Goal: Task Accomplishment & Management: Manage account settings

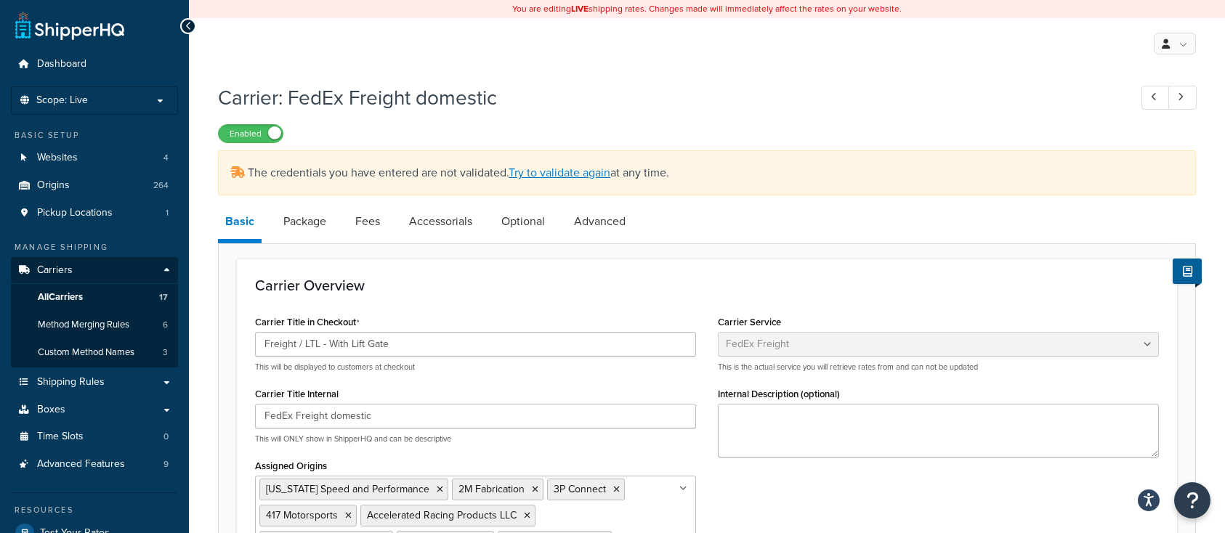
select select "fedExFreight"
click at [409, 46] on div "My Profile Billing Global Settings Contact Us Logout" at bounding box center [707, 43] width 1036 height 51
click at [87, 276] on link "Carriers" at bounding box center [94, 270] width 167 height 27
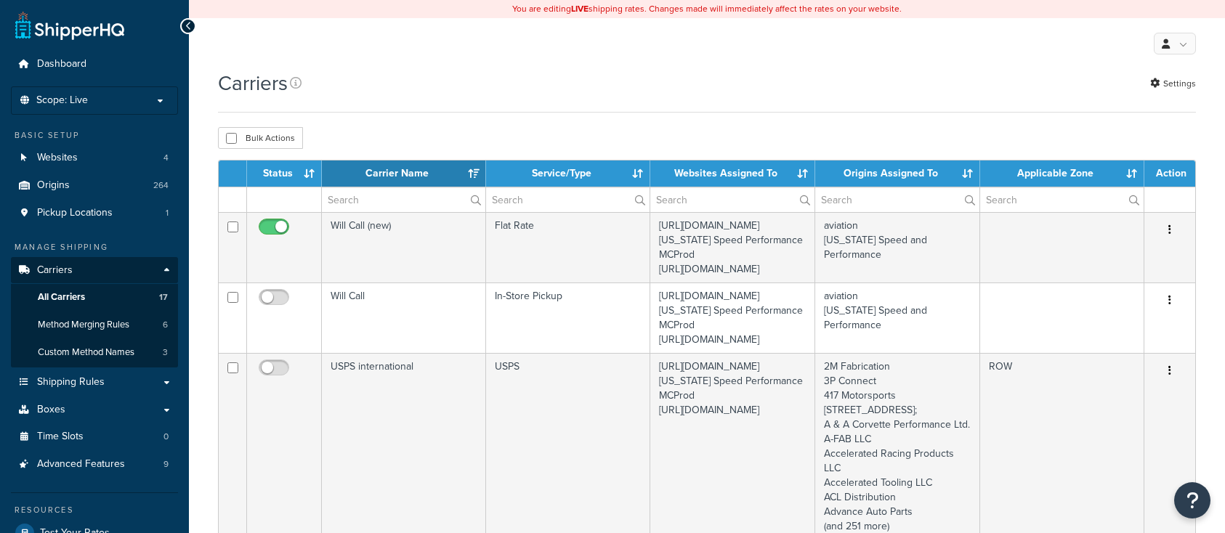
select select "15"
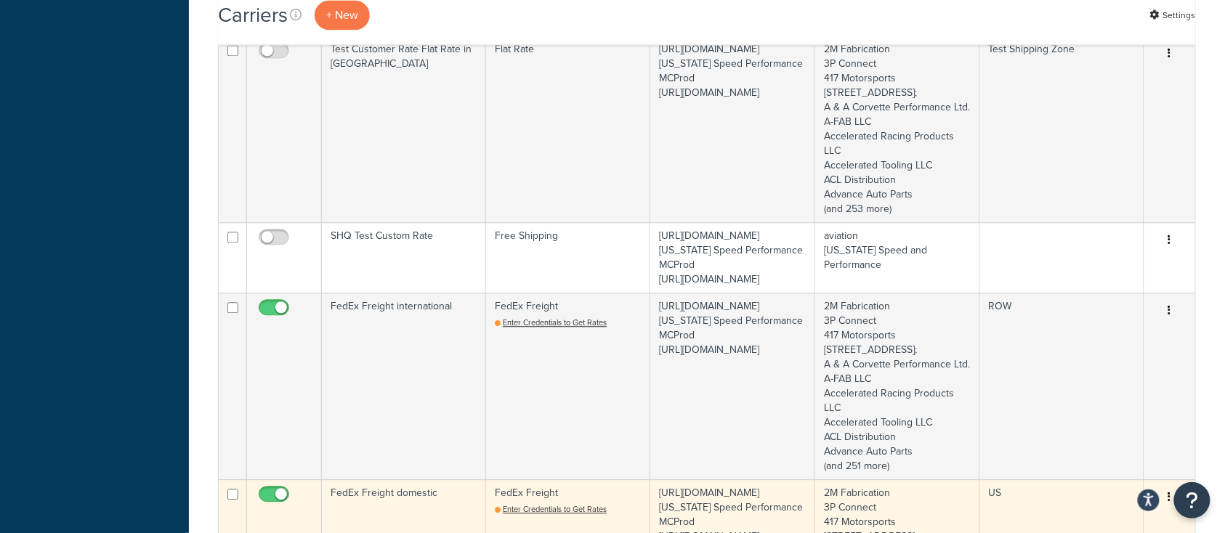
scroll to position [1065, 0]
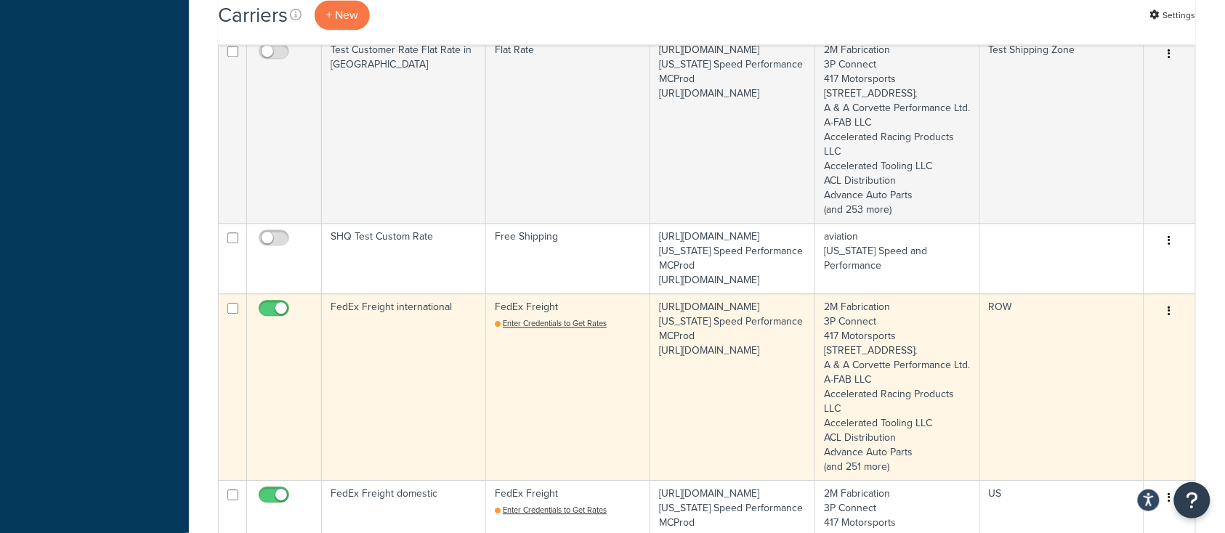
click at [432, 451] on td "FedEx Freight international" at bounding box center [404, 387] width 164 height 187
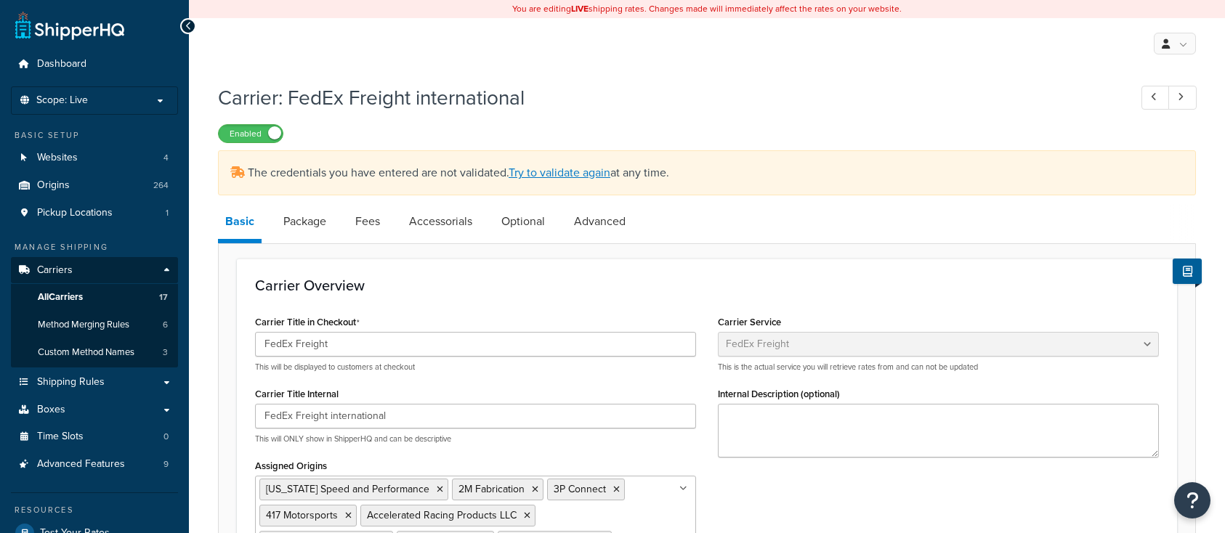
select select "fedExFreight"
click at [64, 269] on span "Carriers" at bounding box center [55, 271] width 36 height 12
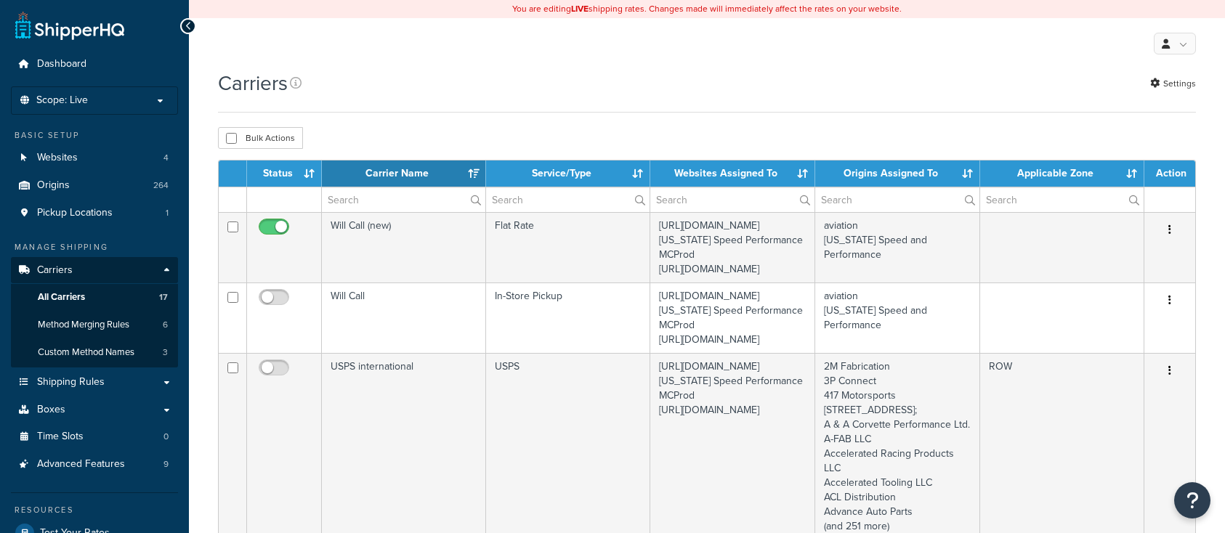
select select "15"
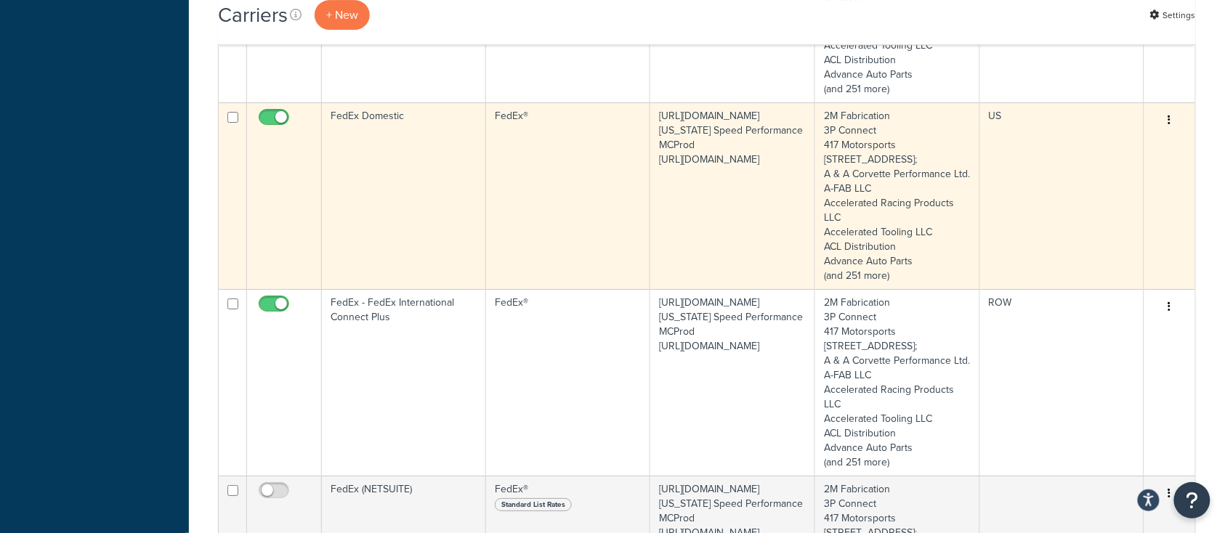
scroll to position [1647, 0]
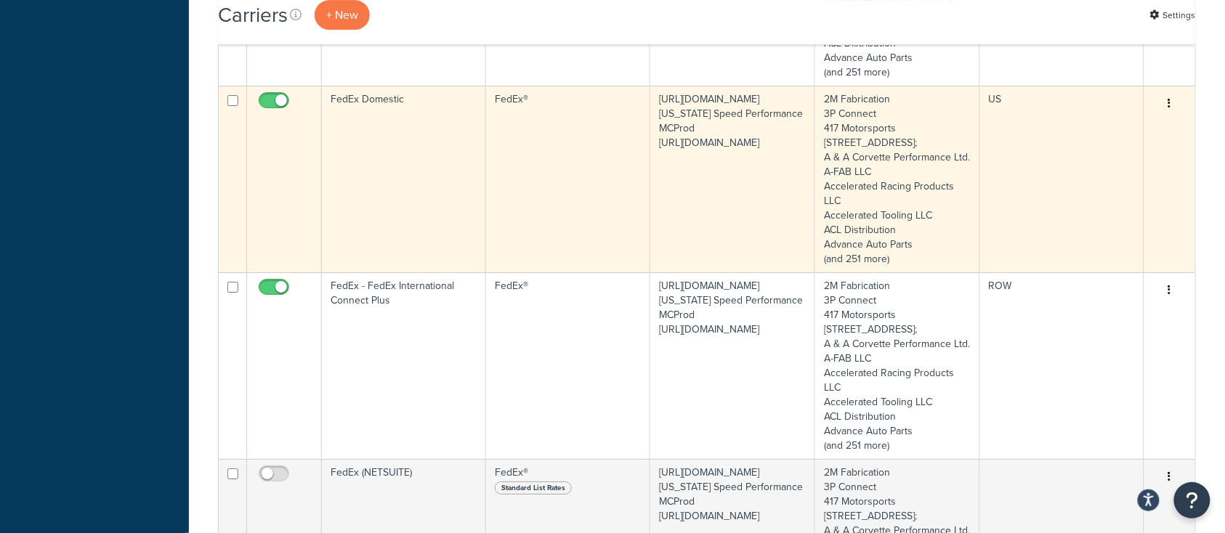
click at [416, 273] on td "FedEx Domestic" at bounding box center [404, 179] width 164 height 187
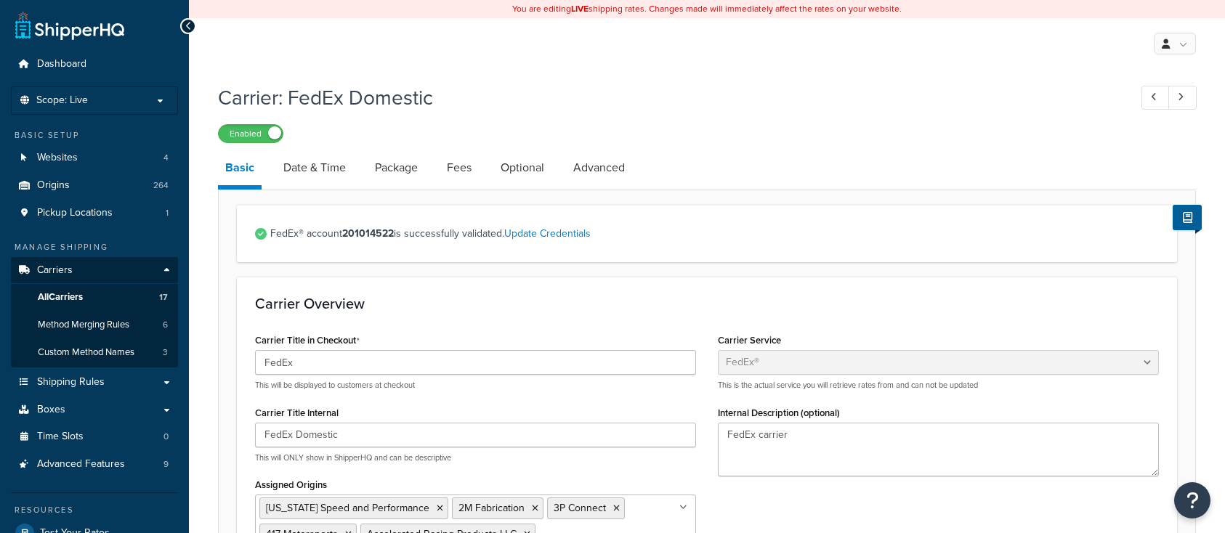
select select "fedEx"
select select "REGULAR_PICKUP"
select select "YOUR_PACKAGING"
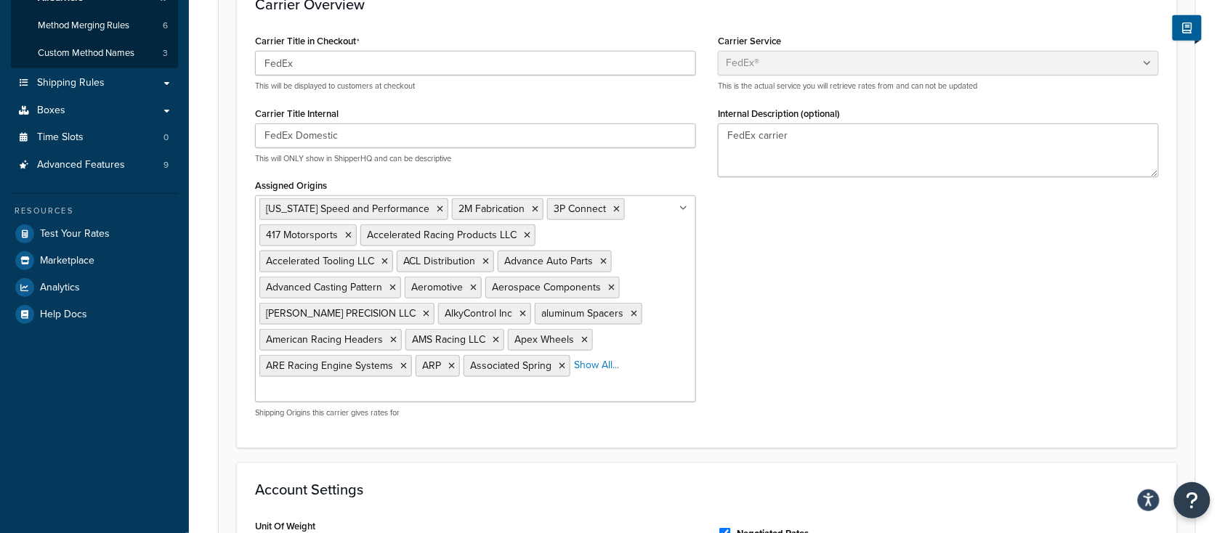
scroll to position [291, 0]
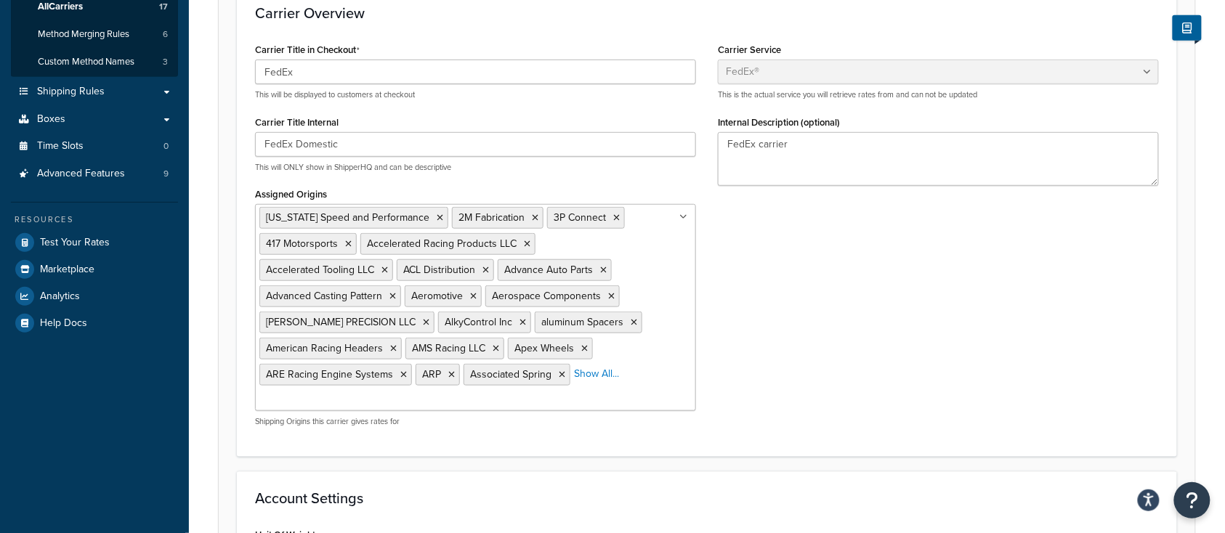
click at [409, 491] on h3 "Account Settings" at bounding box center [707, 499] width 904 height 16
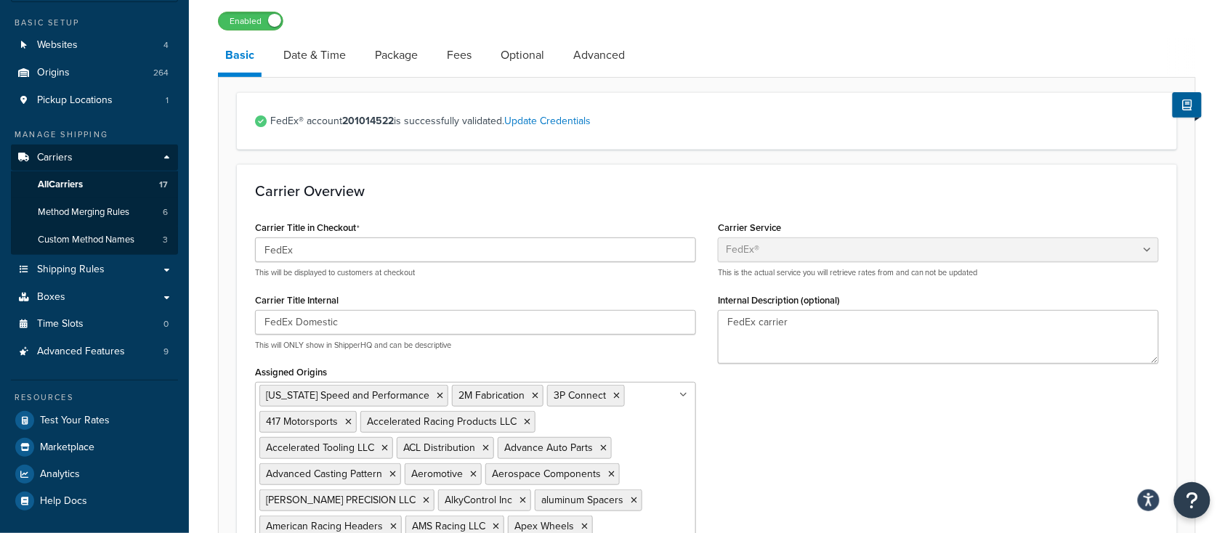
scroll to position [0, 0]
